Goal: Find specific page/section: Find specific page/section

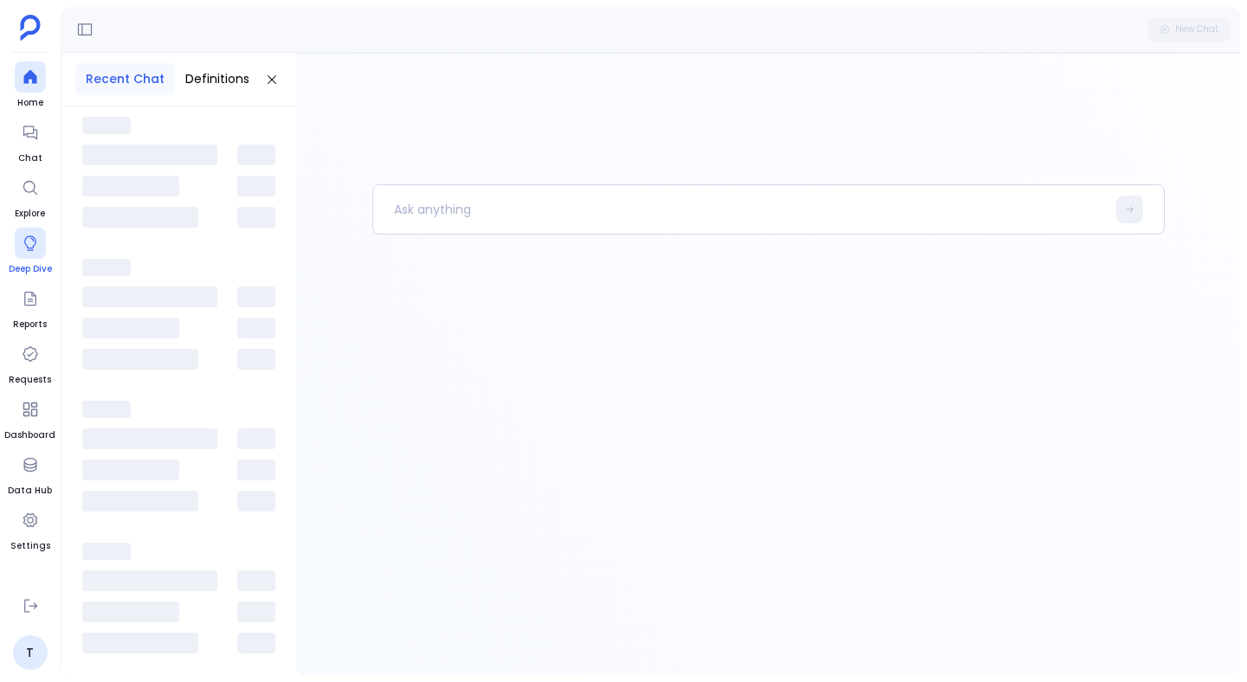
click at [21, 261] on link "Deep Dive" at bounding box center [30, 252] width 43 height 48
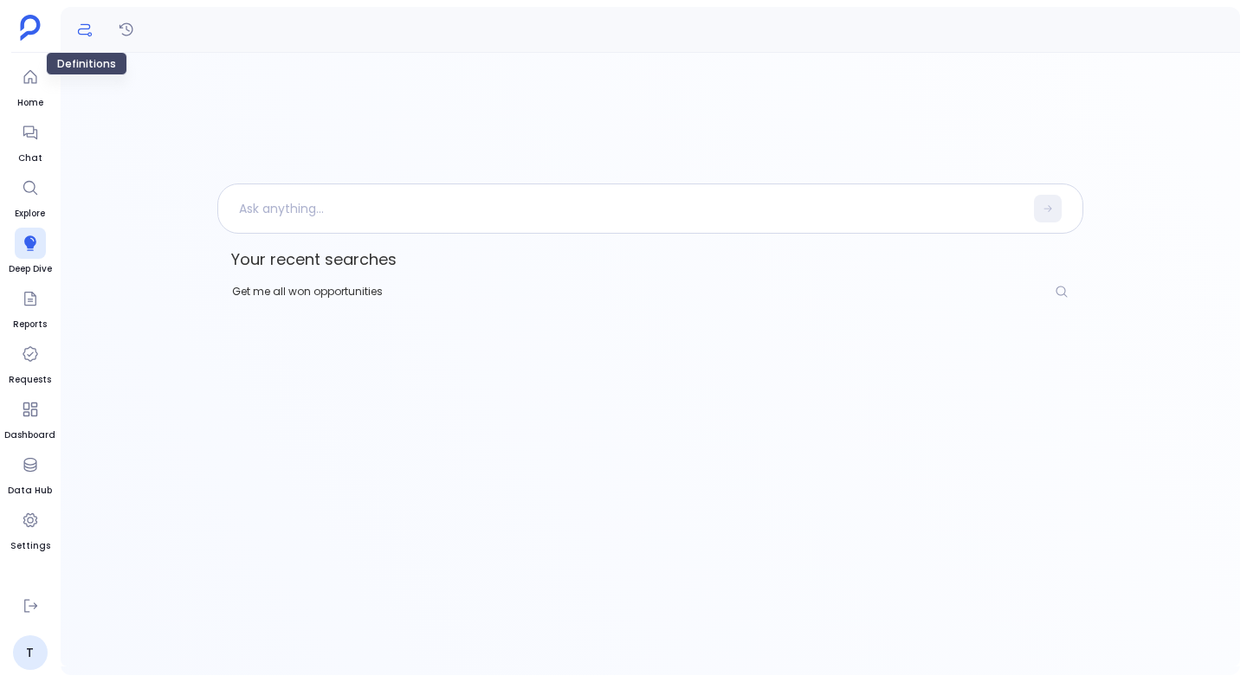
click at [93, 31] on icon "Definitions" at bounding box center [84, 29] width 17 height 17
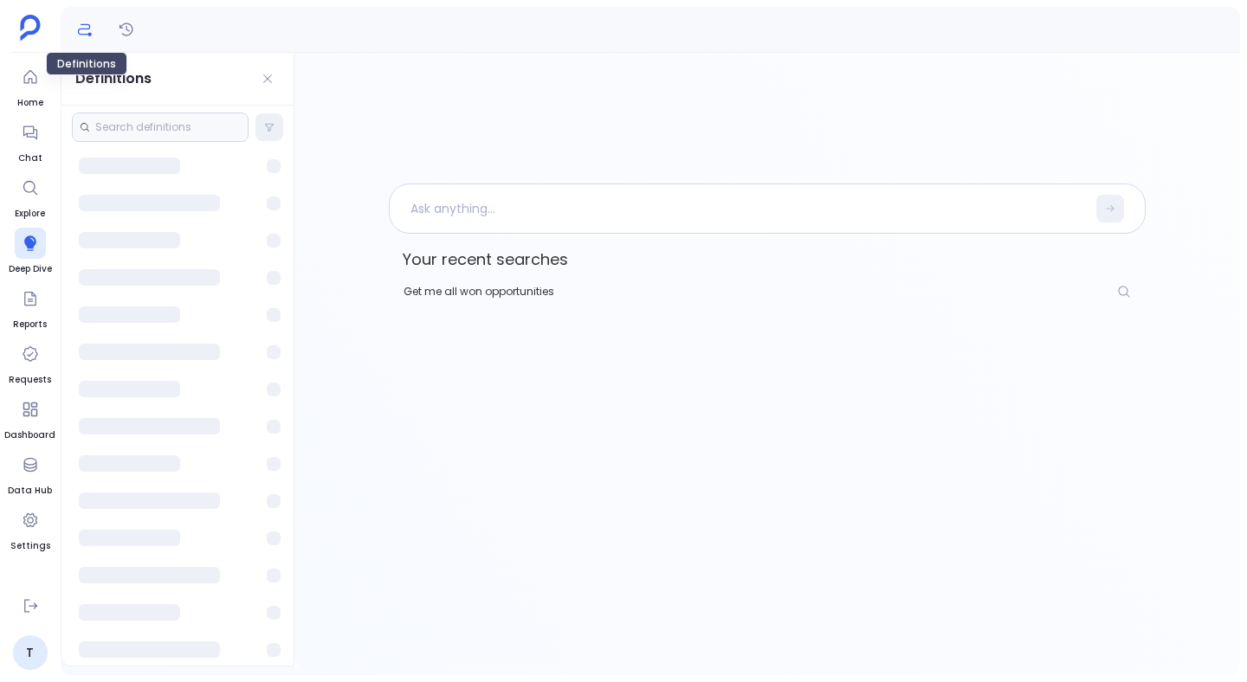
click at [93, 31] on icon "Definitions" at bounding box center [84, 29] width 17 height 17
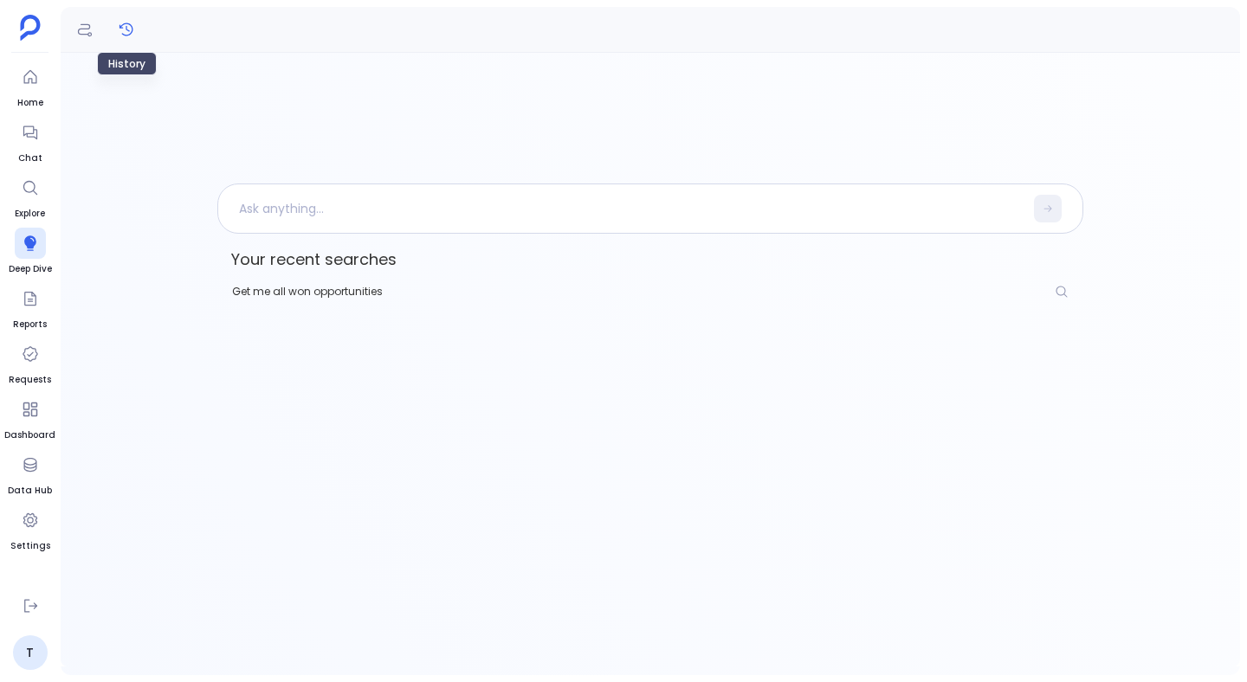
click at [131, 29] on icon "History" at bounding box center [126, 29] width 17 height 17
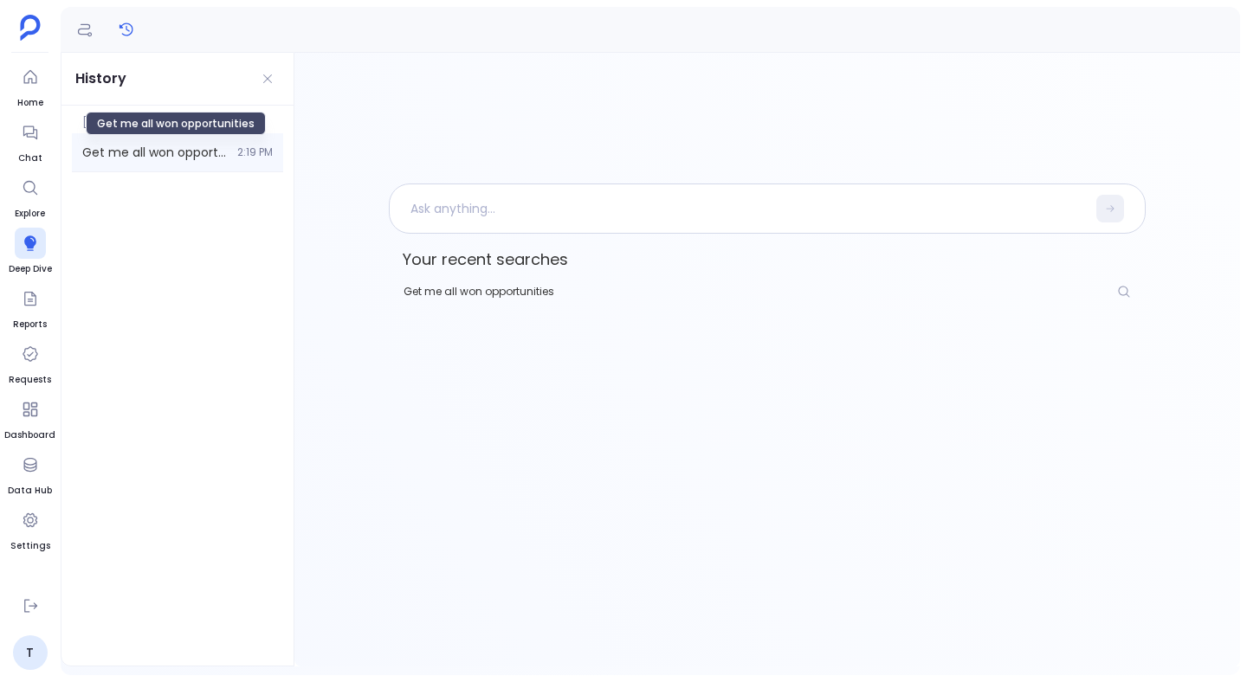
click at [171, 150] on span "Get me all won opportunities" at bounding box center [154, 152] width 145 height 17
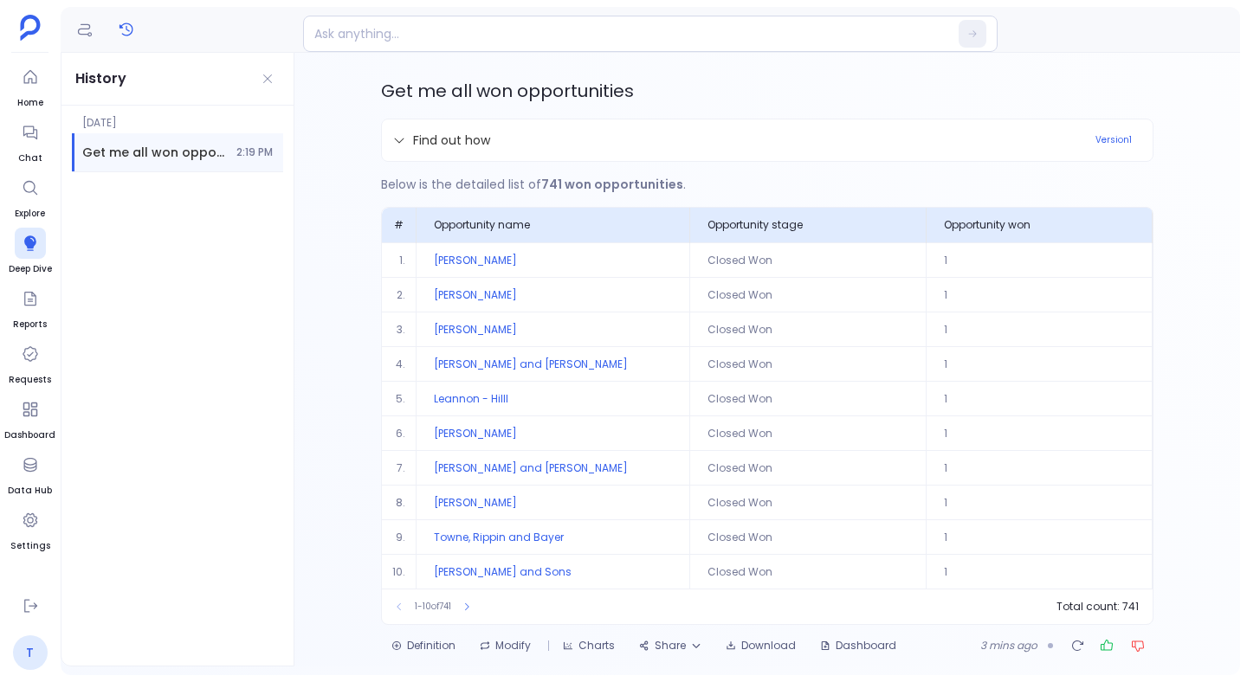
click at [23, 649] on link "T" at bounding box center [30, 653] width 35 height 35
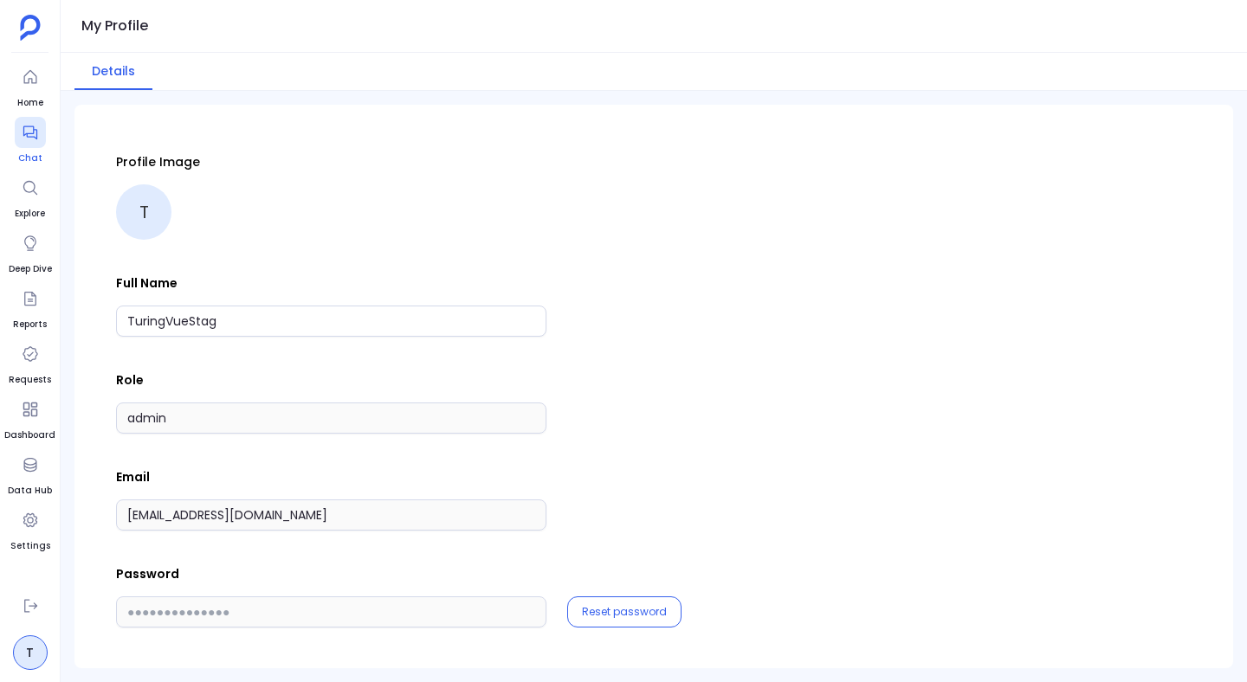
click at [33, 161] on span "Chat" at bounding box center [30, 159] width 31 height 14
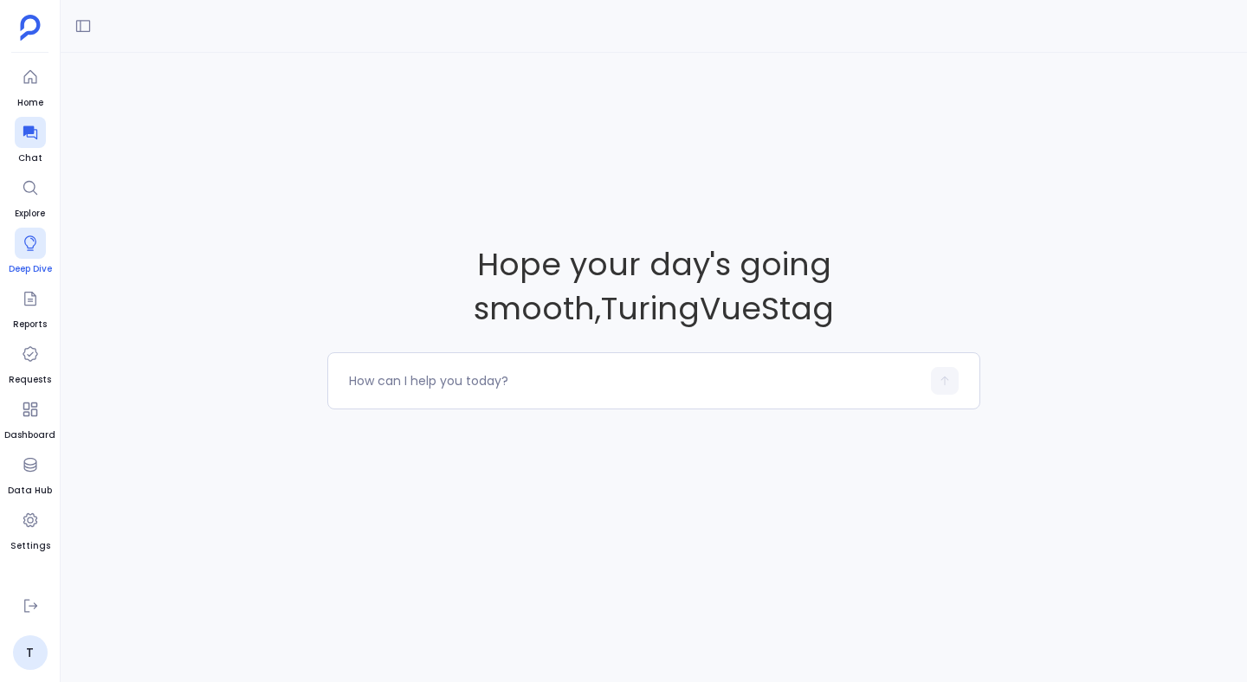
click at [20, 261] on link "Deep Dive" at bounding box center [30, 252] width 43 height 48
